Goal: Complete application form: Complete application form

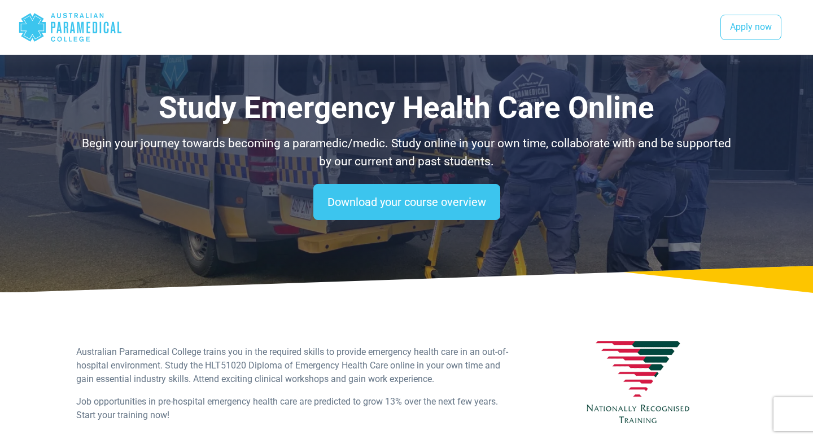
select select "**********"
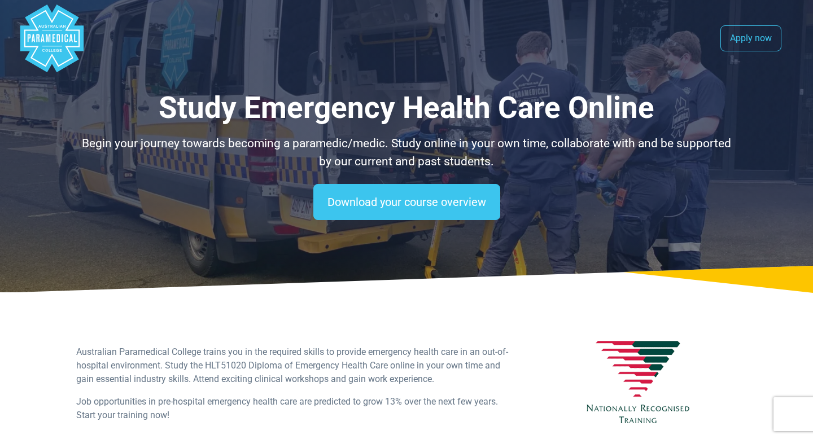
select select "**********"
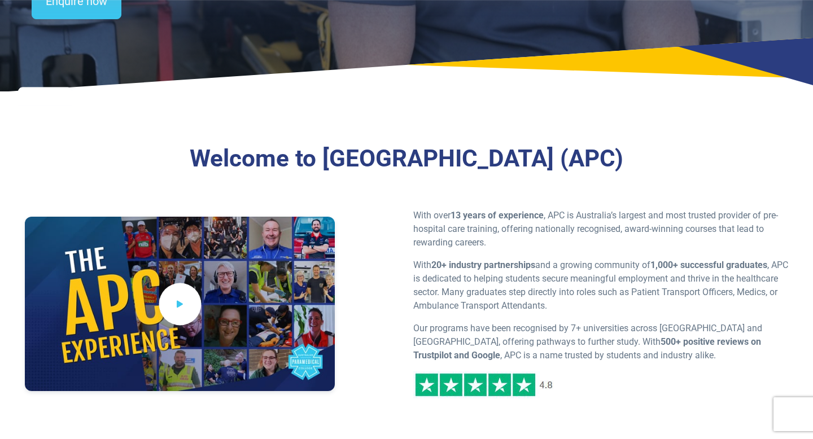
click at [168, 308] on span at bounding box center [180, 305] width 42 height 42
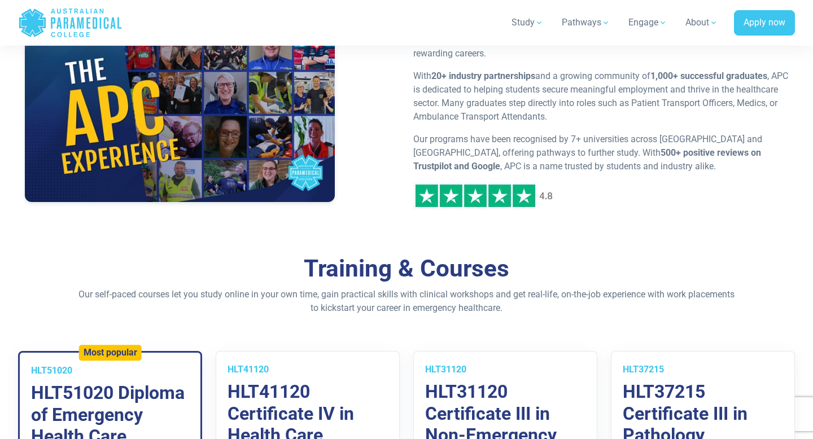
scroll to position [552, 0]
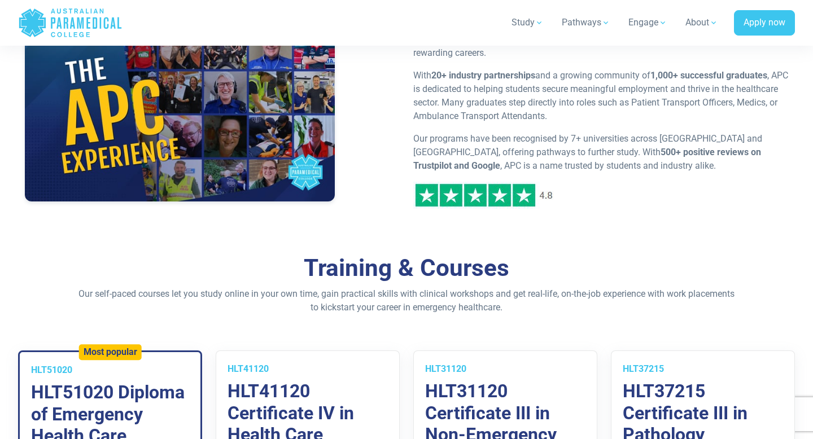
click at [330, 302] on p "Our self-paced courses let you study online in your own time, gain practical sk…" at bounding box center [406, 301] width 661 height 27
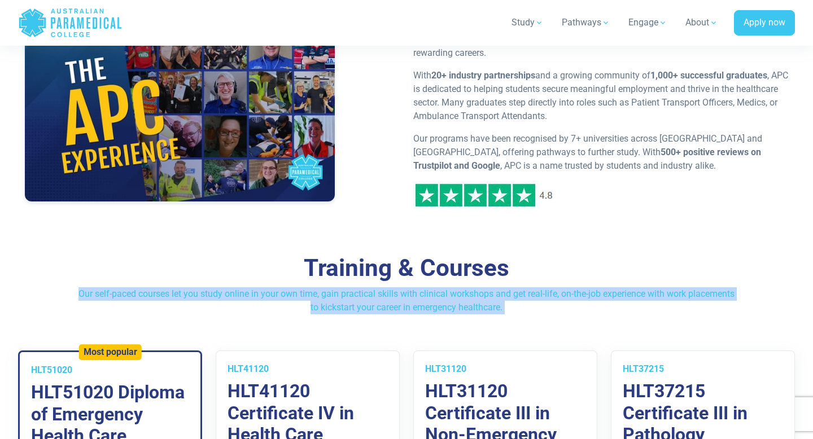
click at [281, 256] on h2 "Training & Courses" at bounding box center [406, 268] width 661 height 29
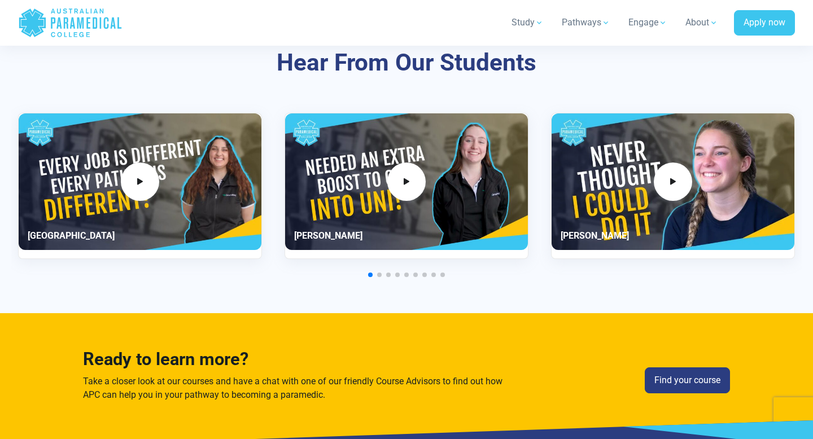
scroll to position [2721, 0]
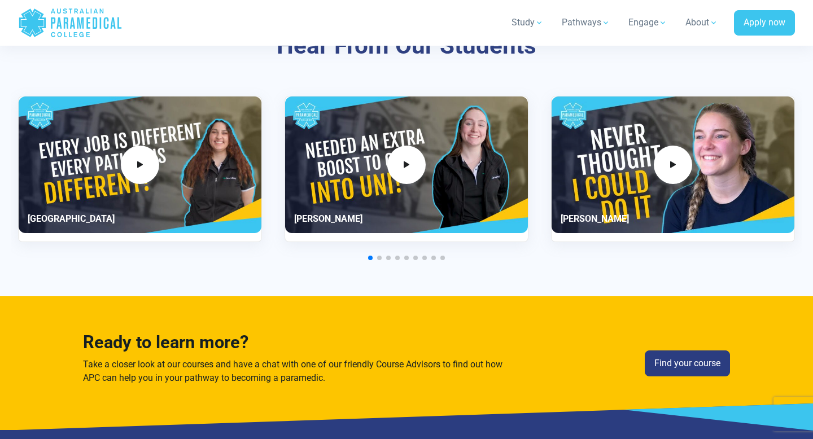
click at [381, 256] on span "Go to slide 2" at bounding box center [379, 258] width 5 height 5
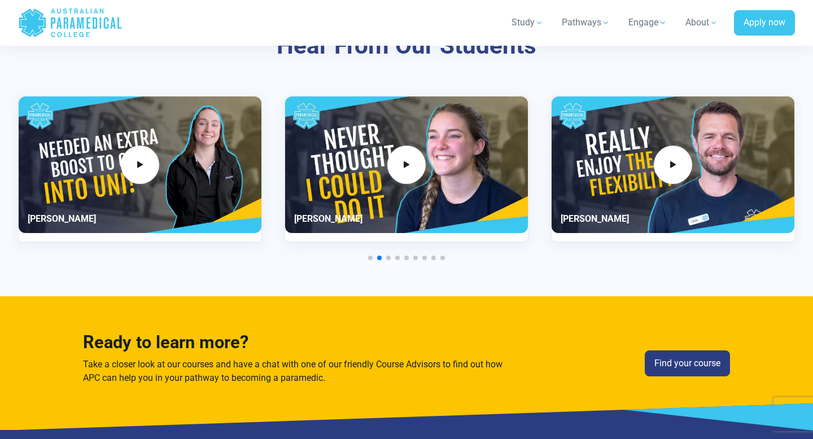
click at [390, 257] on span "Go to slide 3" at bounding box center [388, 258] width 5 height 5
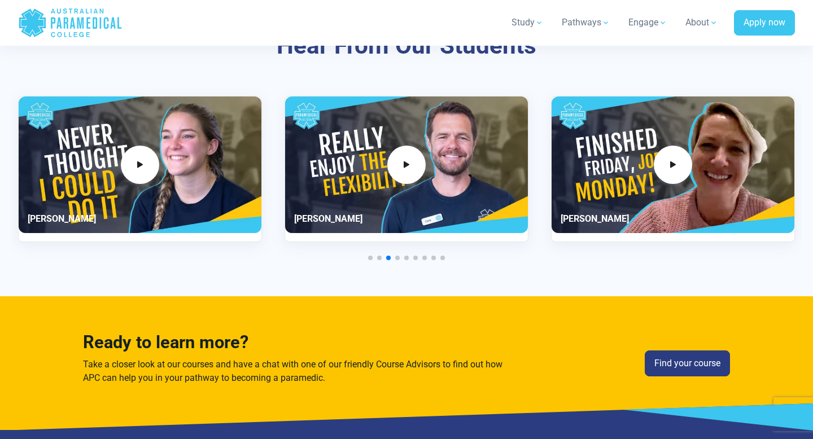
click at [403, 257] on div at bounding box center [406, 258] width 777 height 5
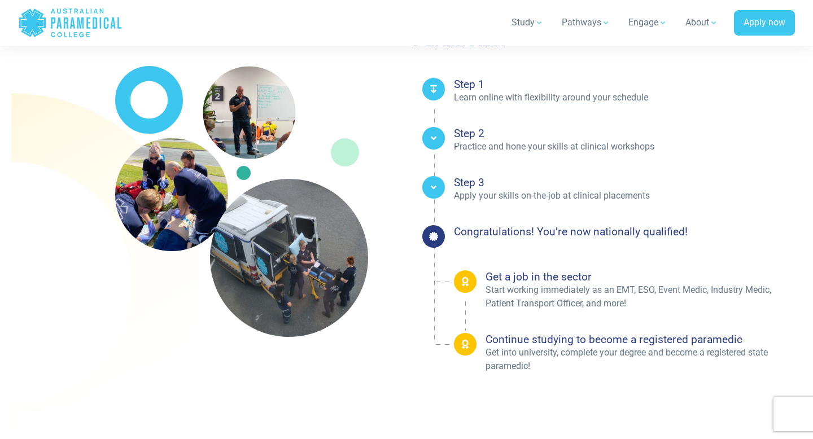
scroll to position [1789, 0]
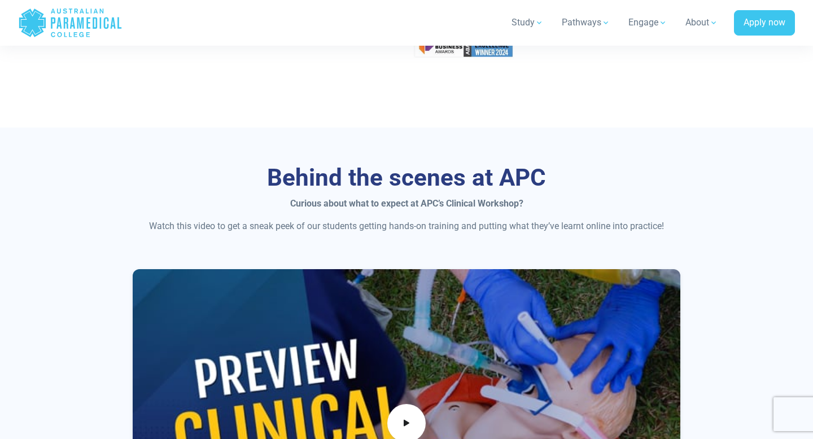
scroll to position [471, 0]
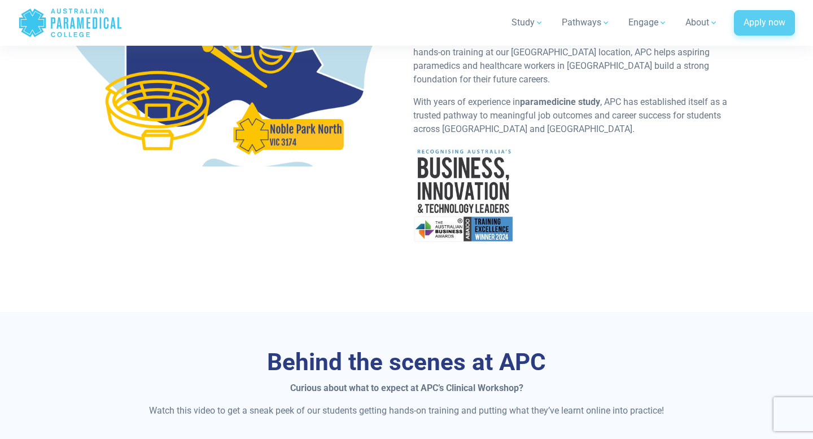
click at [750, 25] on link "Apply now" at bounding box center [764, 23] width 61 height 26
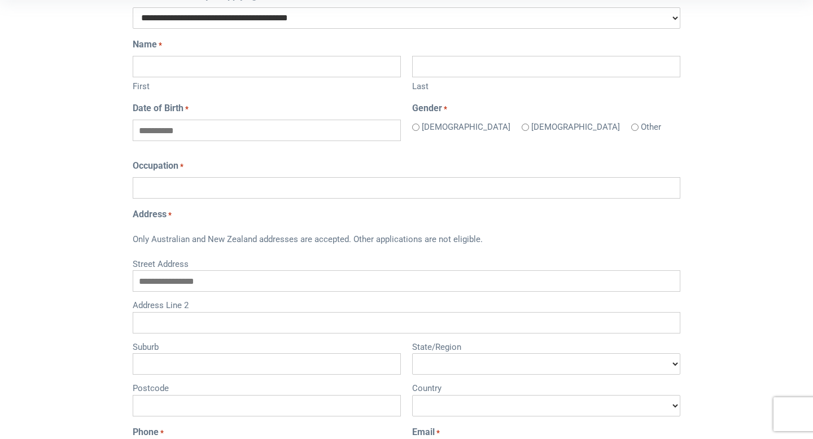
scroll to position [306, 0]
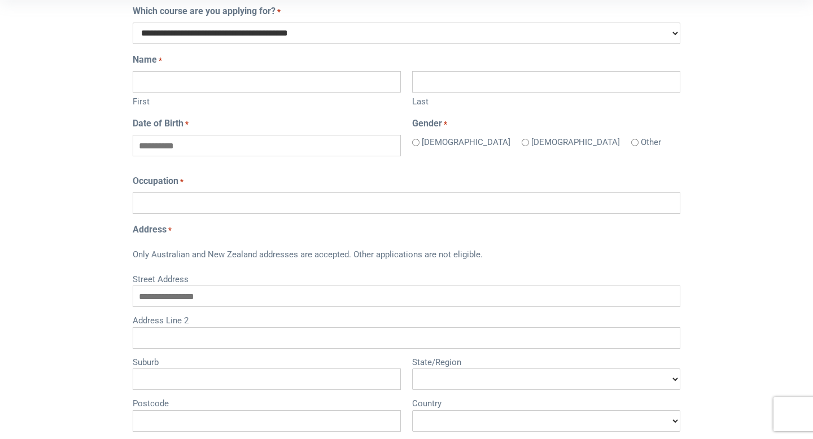
click at [417, 146] on div "[DEMOGRAPHIC_DATA]" at bounding box center [465, 142] width 107 height 14
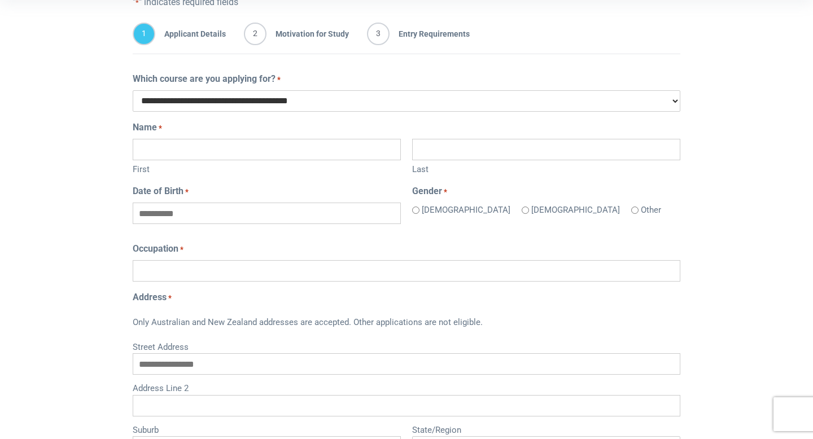
scroll to position [229, 0]
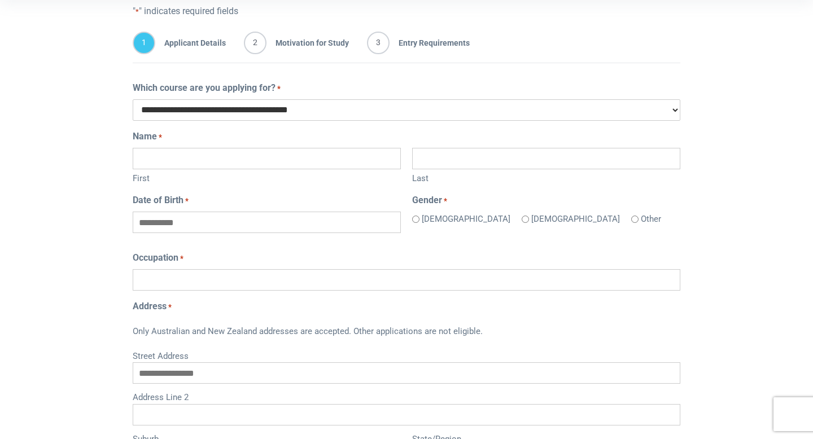
click at [362, 112] on select "**********" at bounding box center [407, 109] width 548 height 21
